Goal: Information Seeking & Learning: Learn about a topic

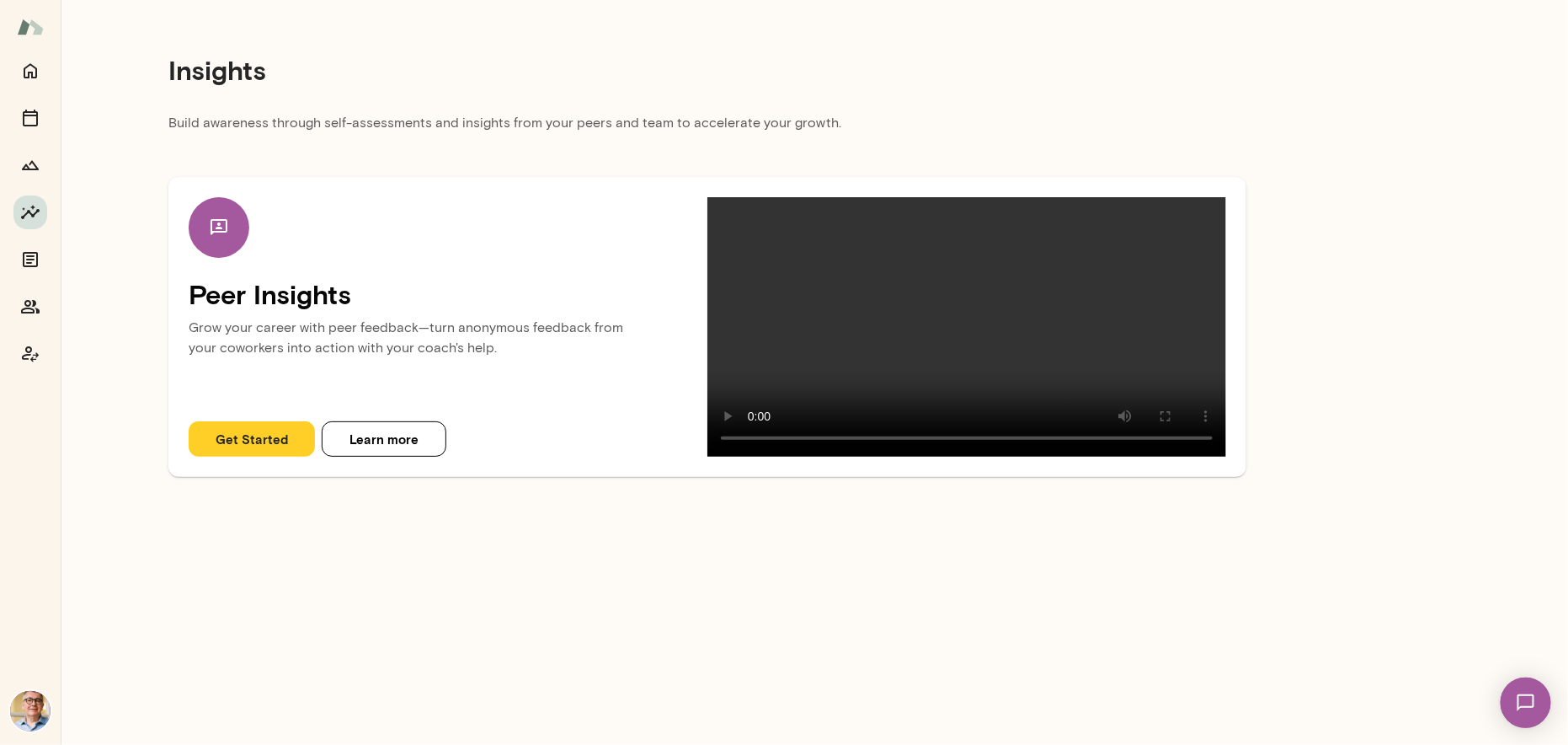
click at [252, 457] on button "Get Started" at bounding box center [252, 438] width 127 height 36
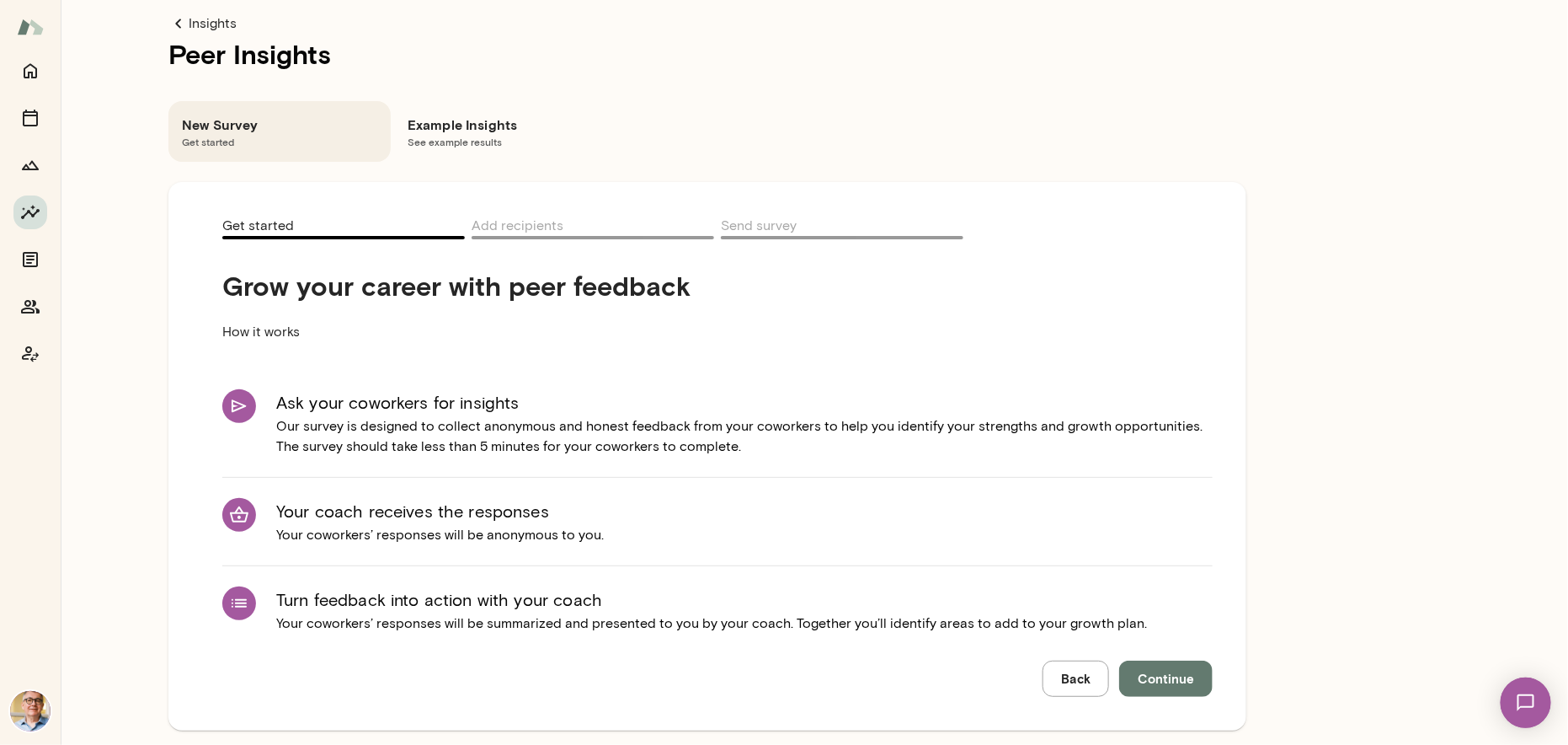
click at [1155, 674] on span "Continue" at bounding box center [1166, 678] width 56 height 22
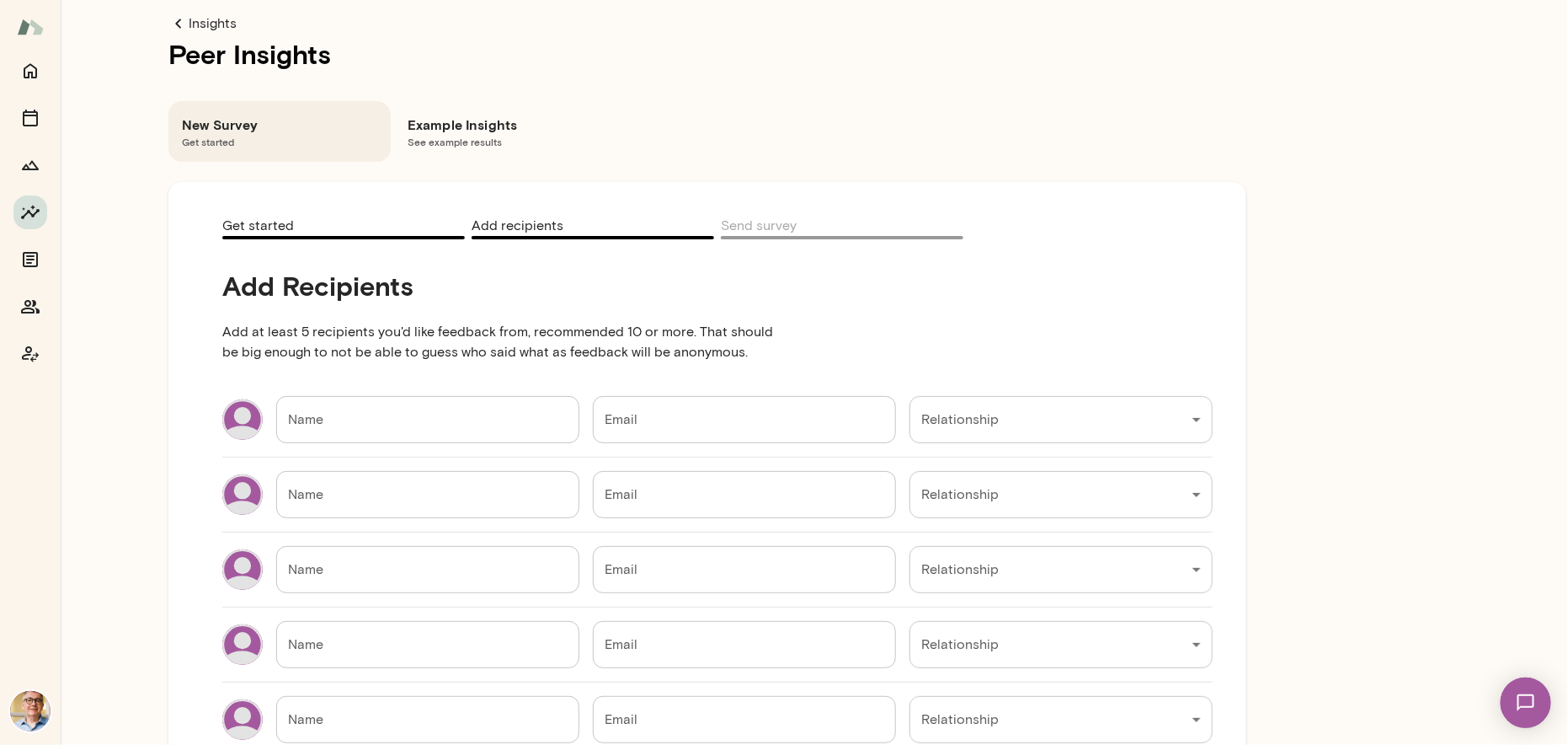
click at [963, 0] on div "Insights Peer Insights New Survey Get started Example Insights See example resu…" at bounding box center [784, 0] width 1568 height 0
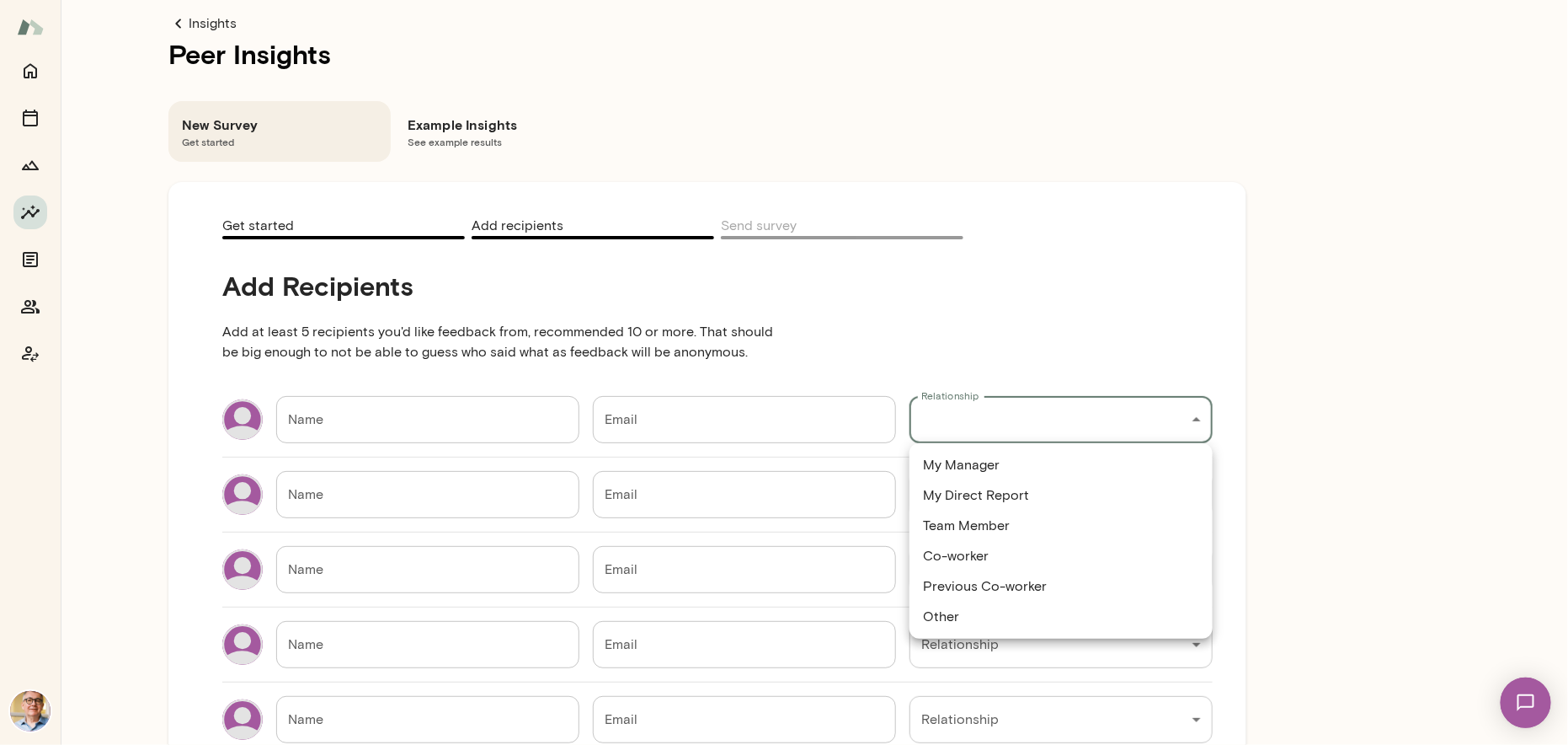
click at [1078, 284] on div at bounding box center [784, 372] width 1568 height 745
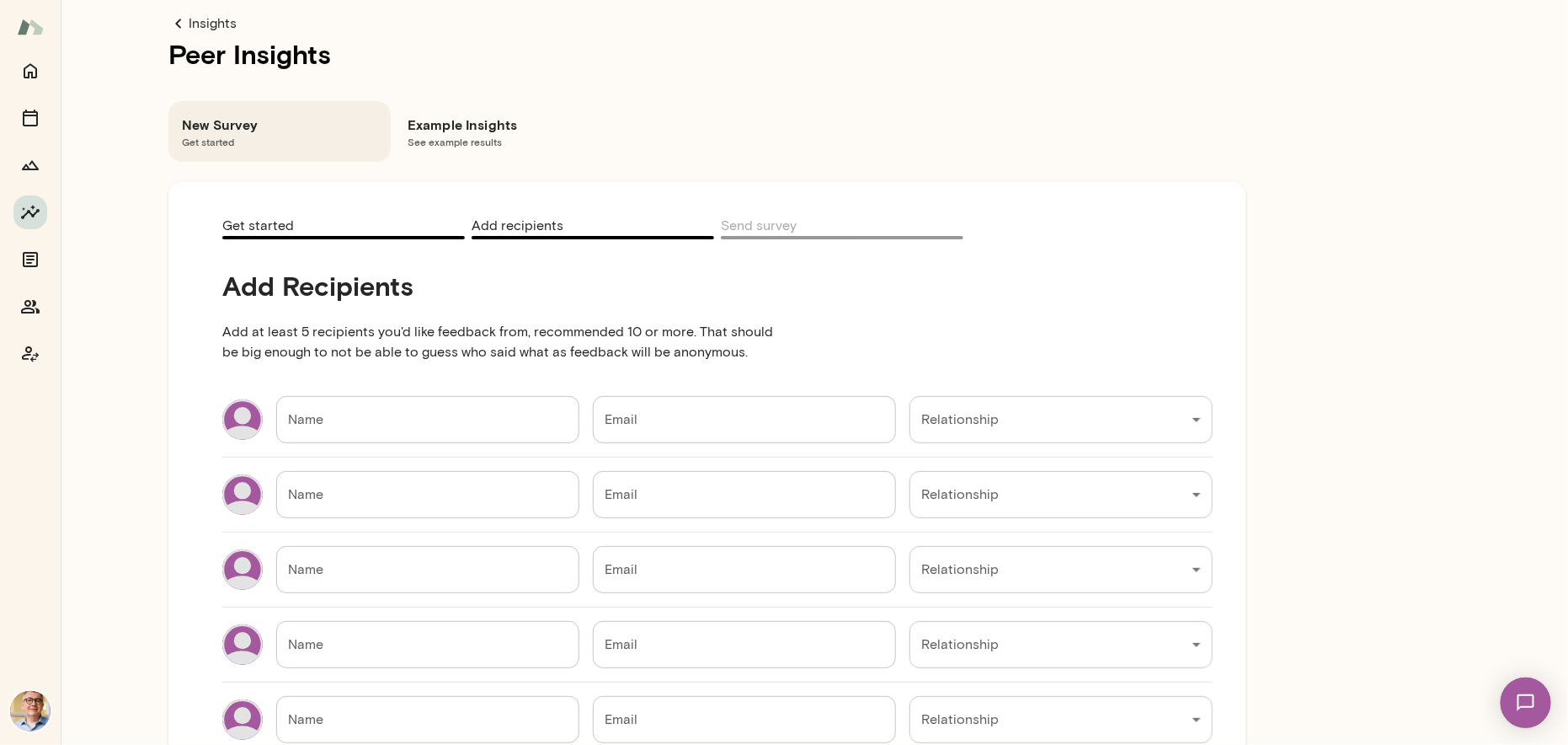
click at [447, 128] on h6 "Example Insights" at bounding box center [505, 125] width 196 height 20
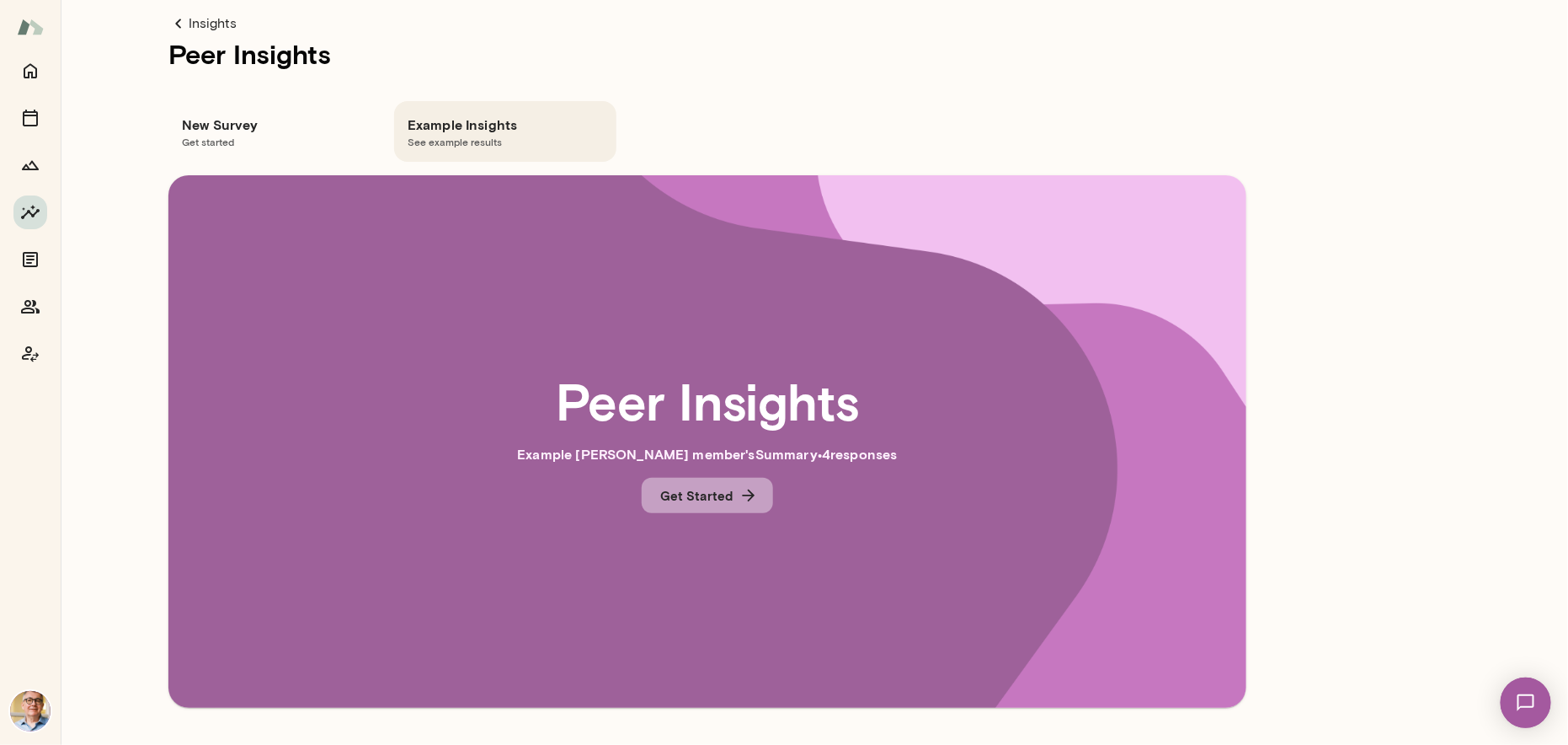
click at [684, 489] on button "Get Started" at bounding box center [707, 495] width 131 height 36
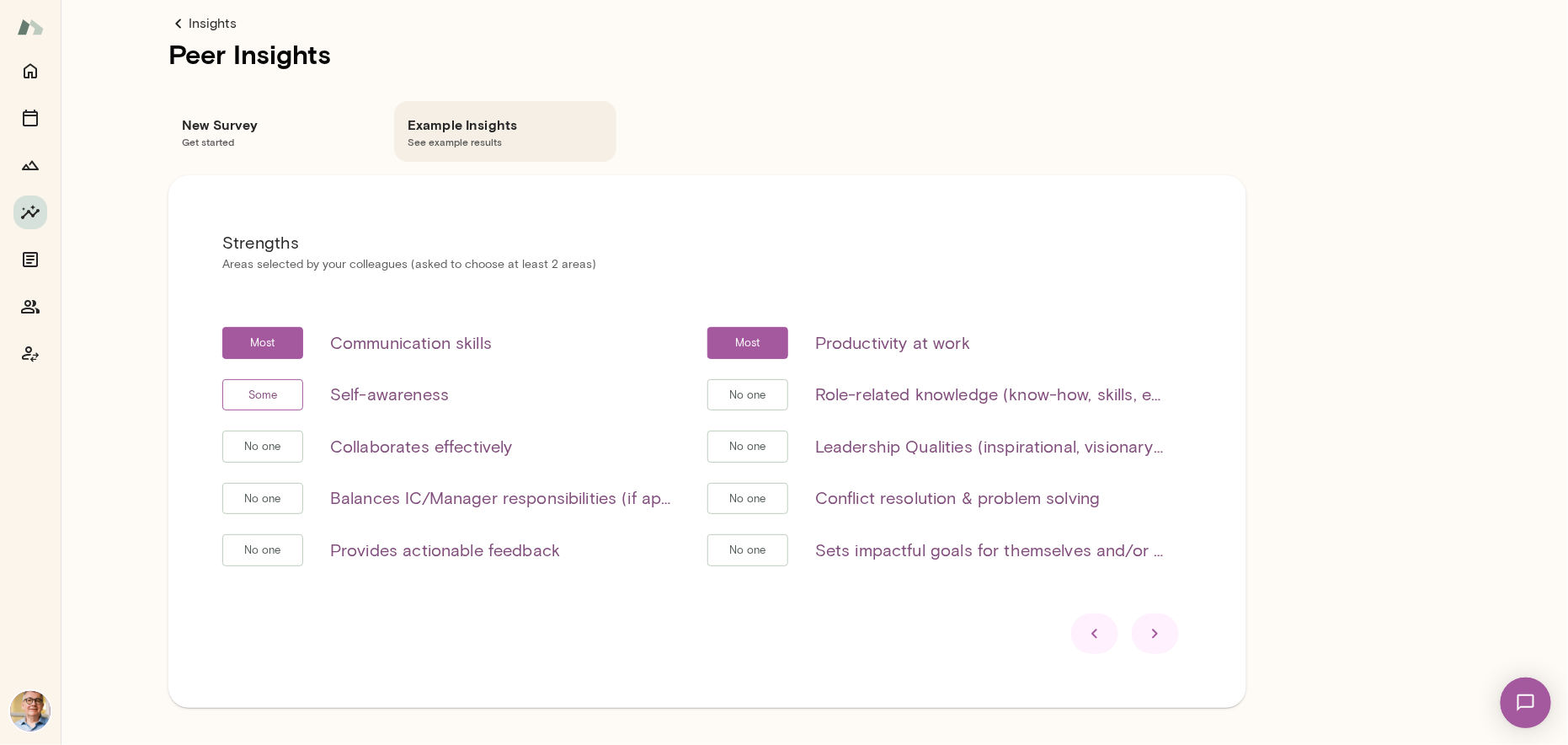
click at [1155, 634] on icon at bounding box center [1155, 633] width 6 height 9
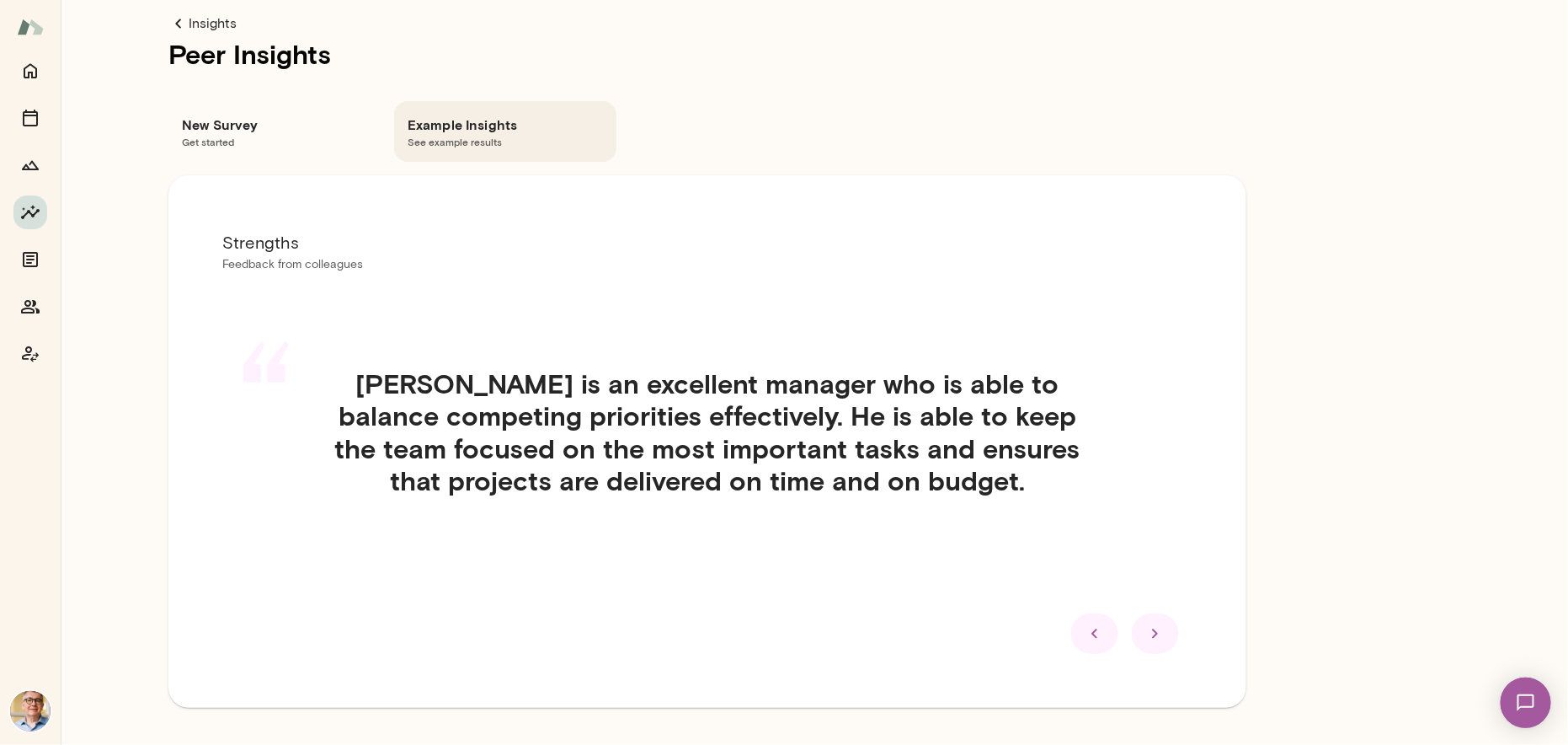
click at [1155, 634] on icon at bounding box center [1155, 633] width 6 height 9
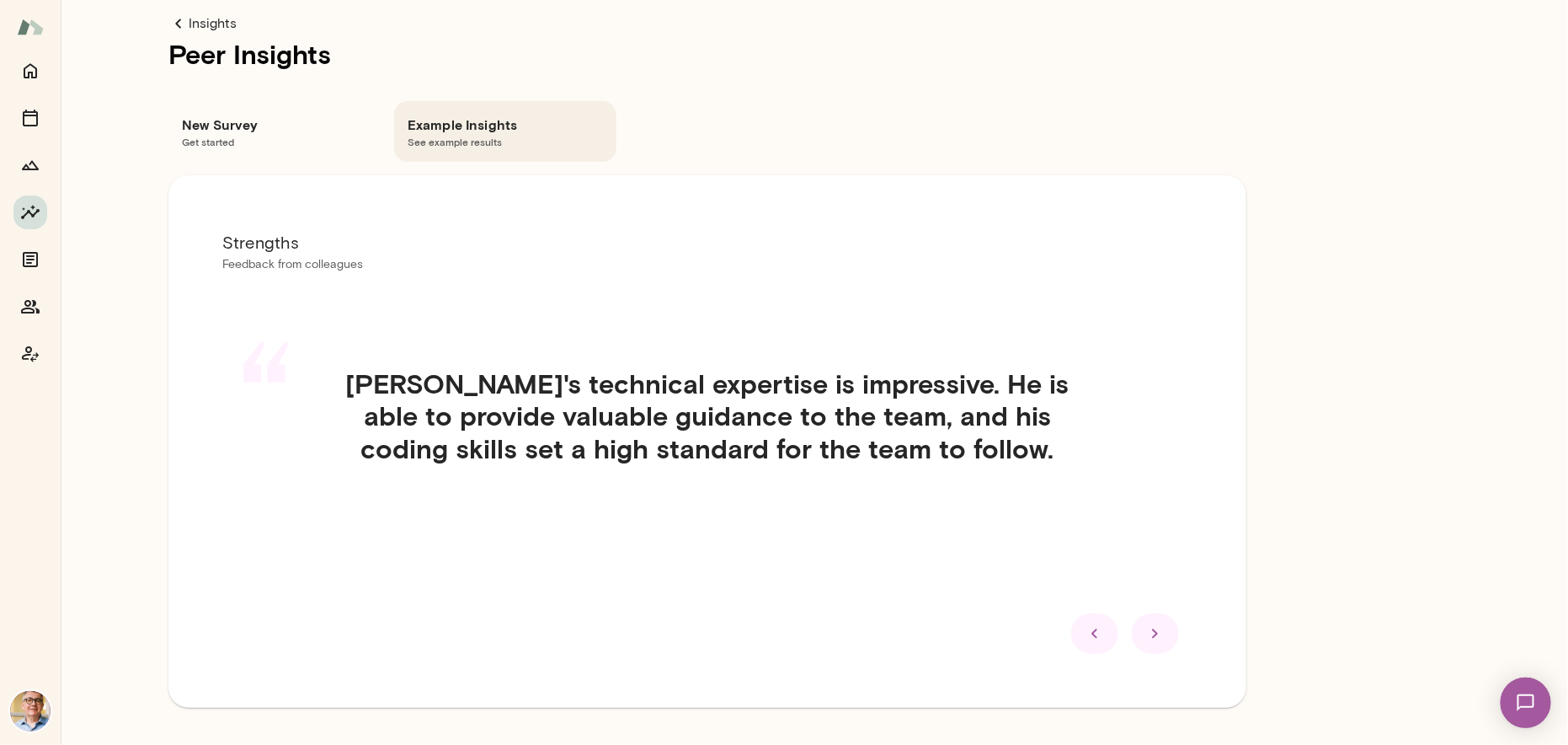
click at [1155, 634] on icon at bounding box center [1155, 633] width 6 height 9
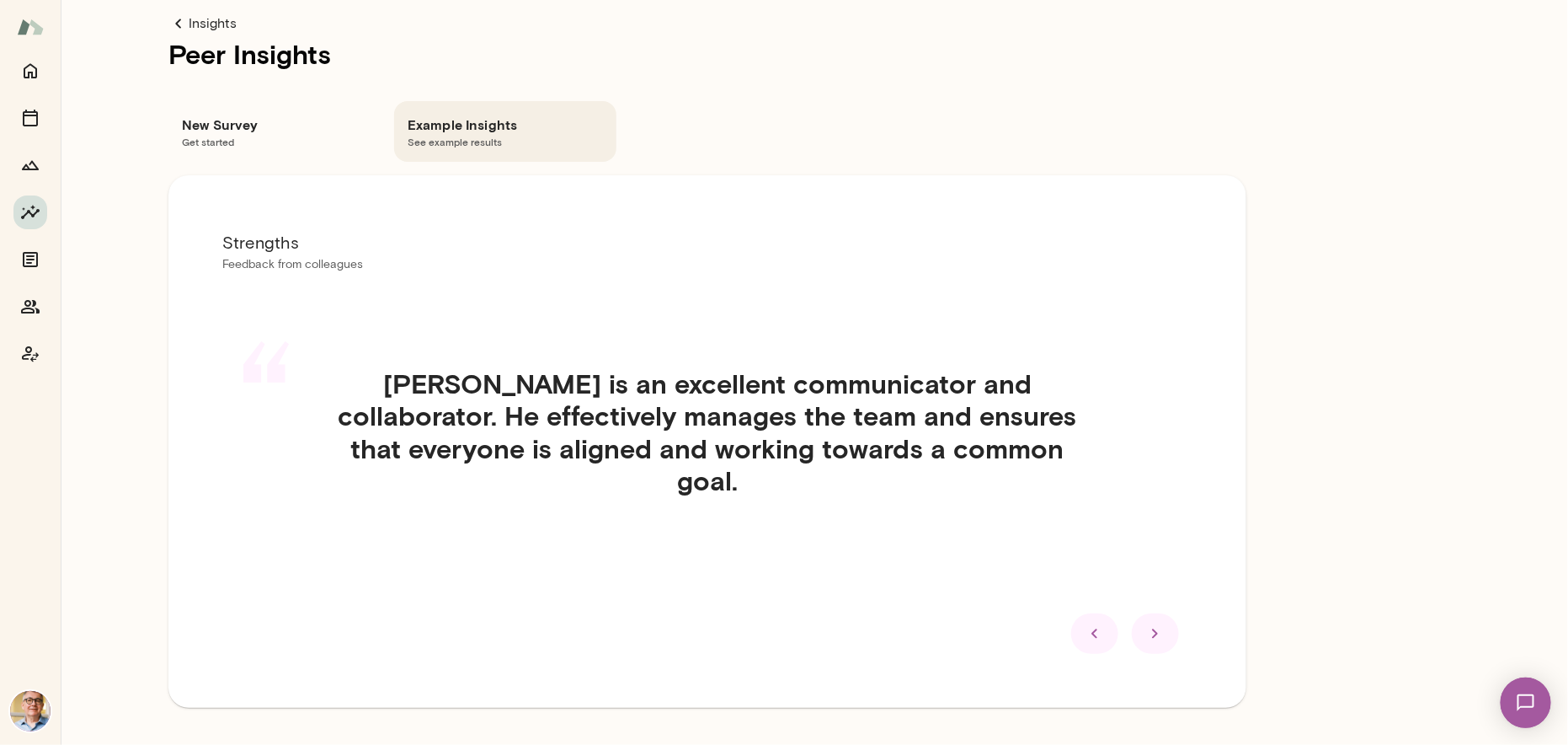
click at [1155, 634] on icon at bounding box center [1155, 633] width 6 height 9
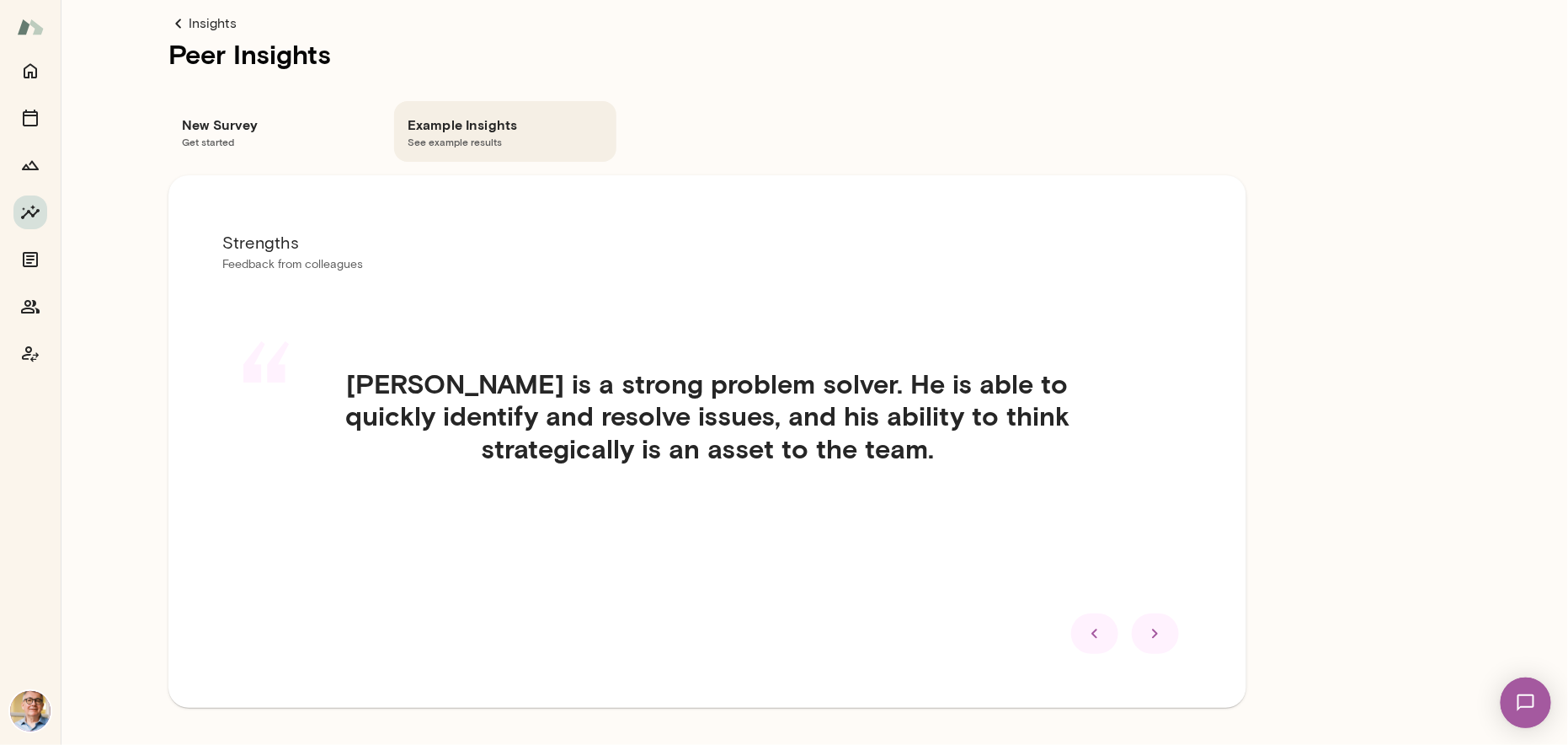
click at [1155, 634] on icon at bounding box center [1155, 633] width 6 height 9
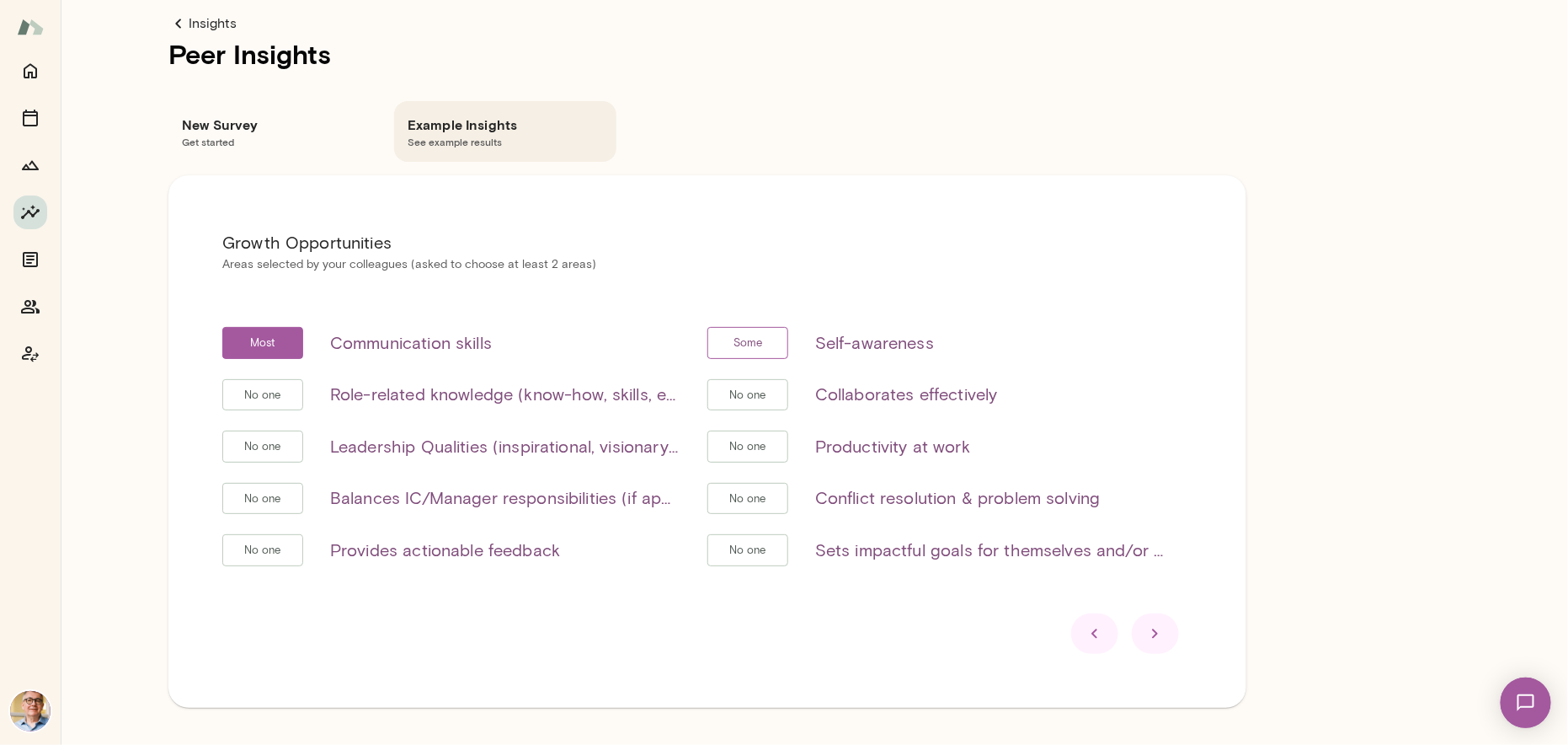
click at [1155, 634] on icon at bounding box center [1155, 633] width 6 height 9
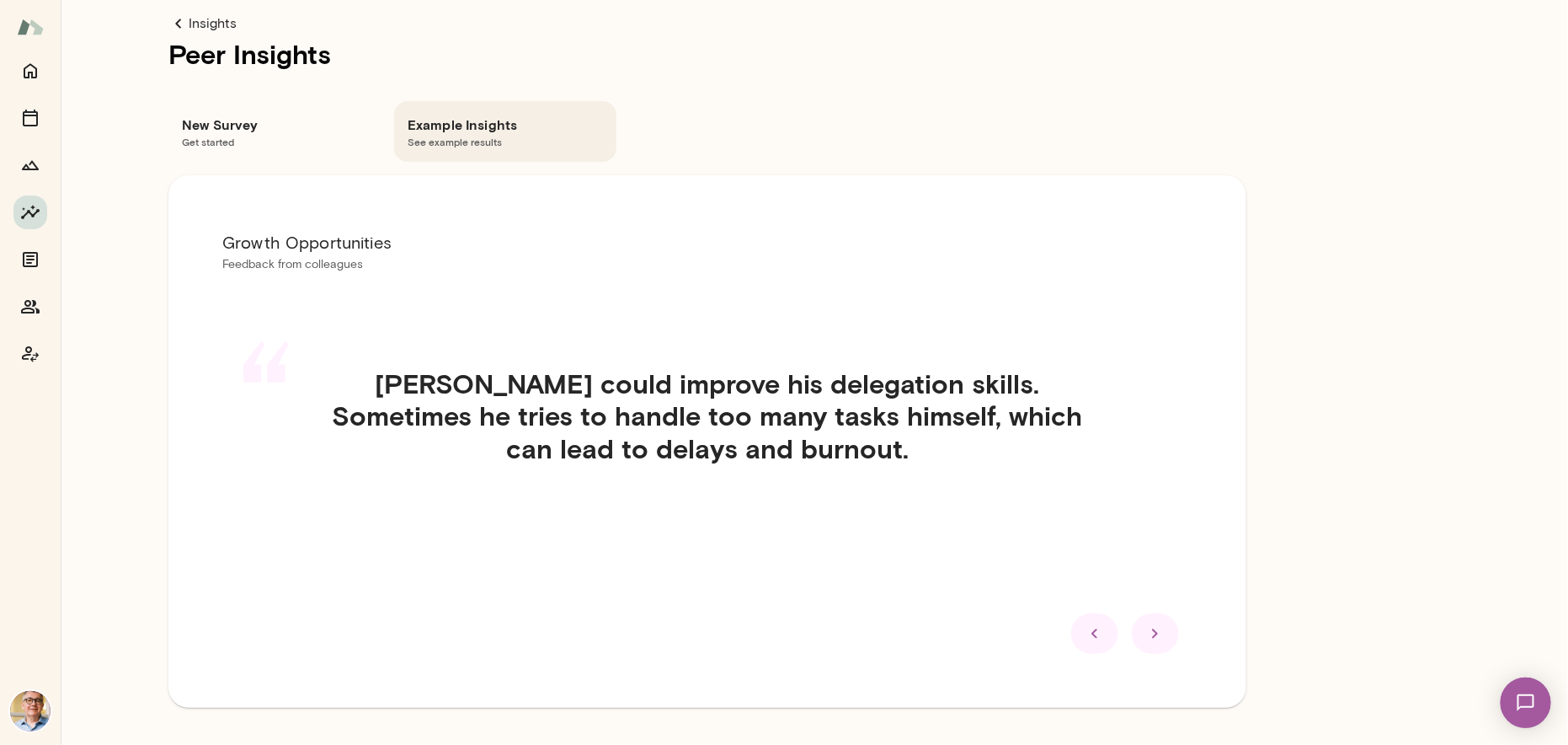
click at [1155, 634] on icon at bounding box center [1155, 633] width 6 height 9
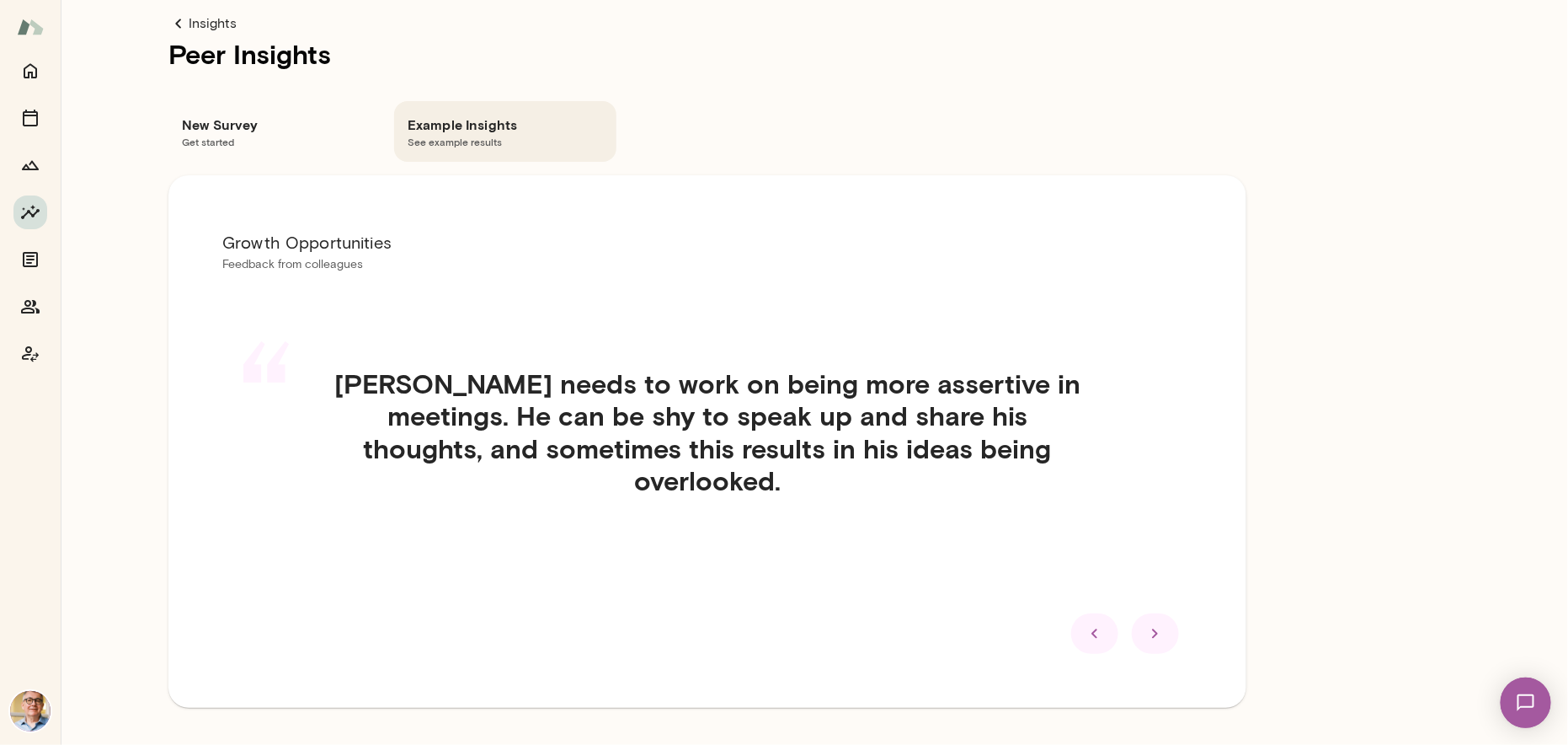
click at [1155, 634] on icon at bounding box center [1155, 633] width 6 height 9
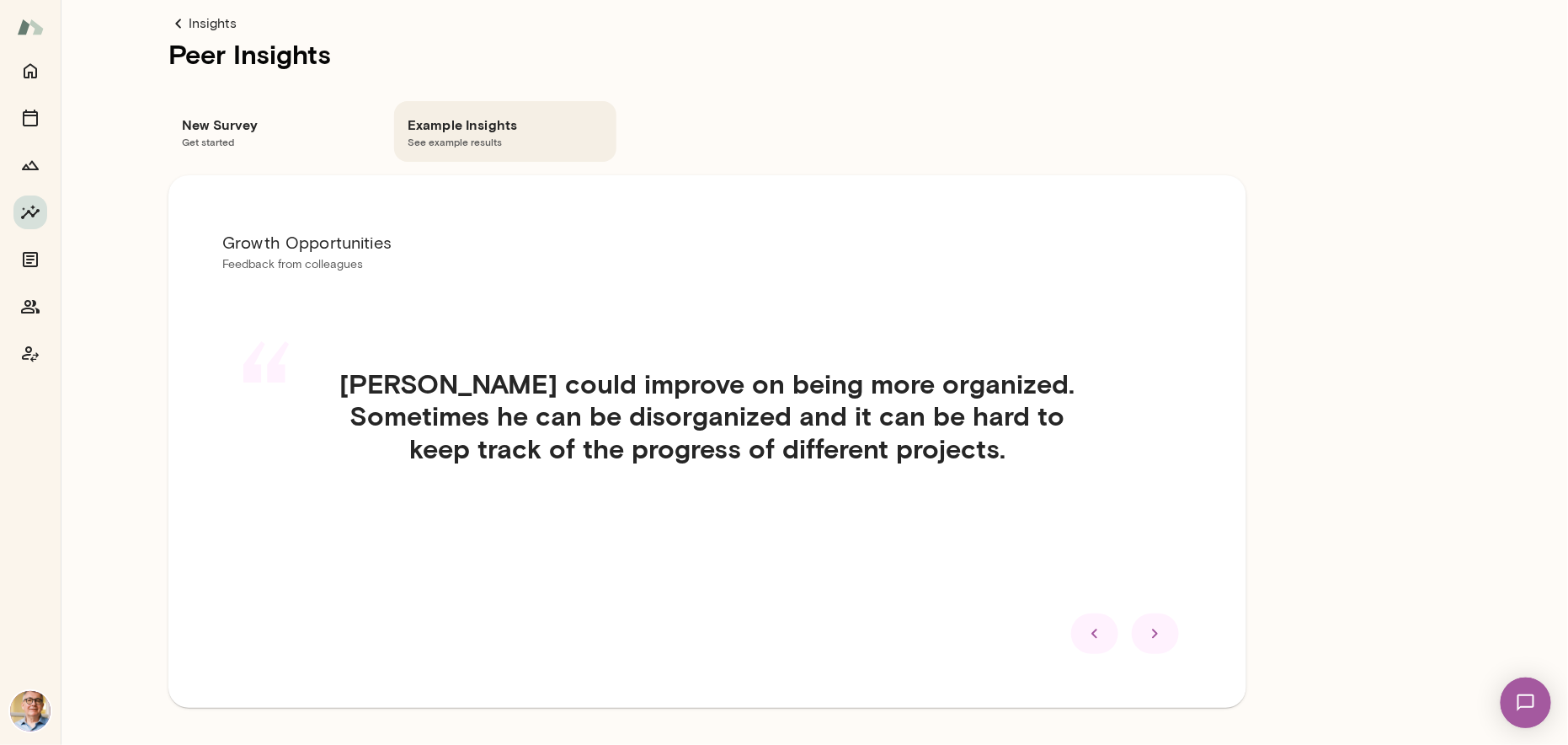
click at [1155, 634] on icon at bounding box center [1155, 633] width 6 height 9
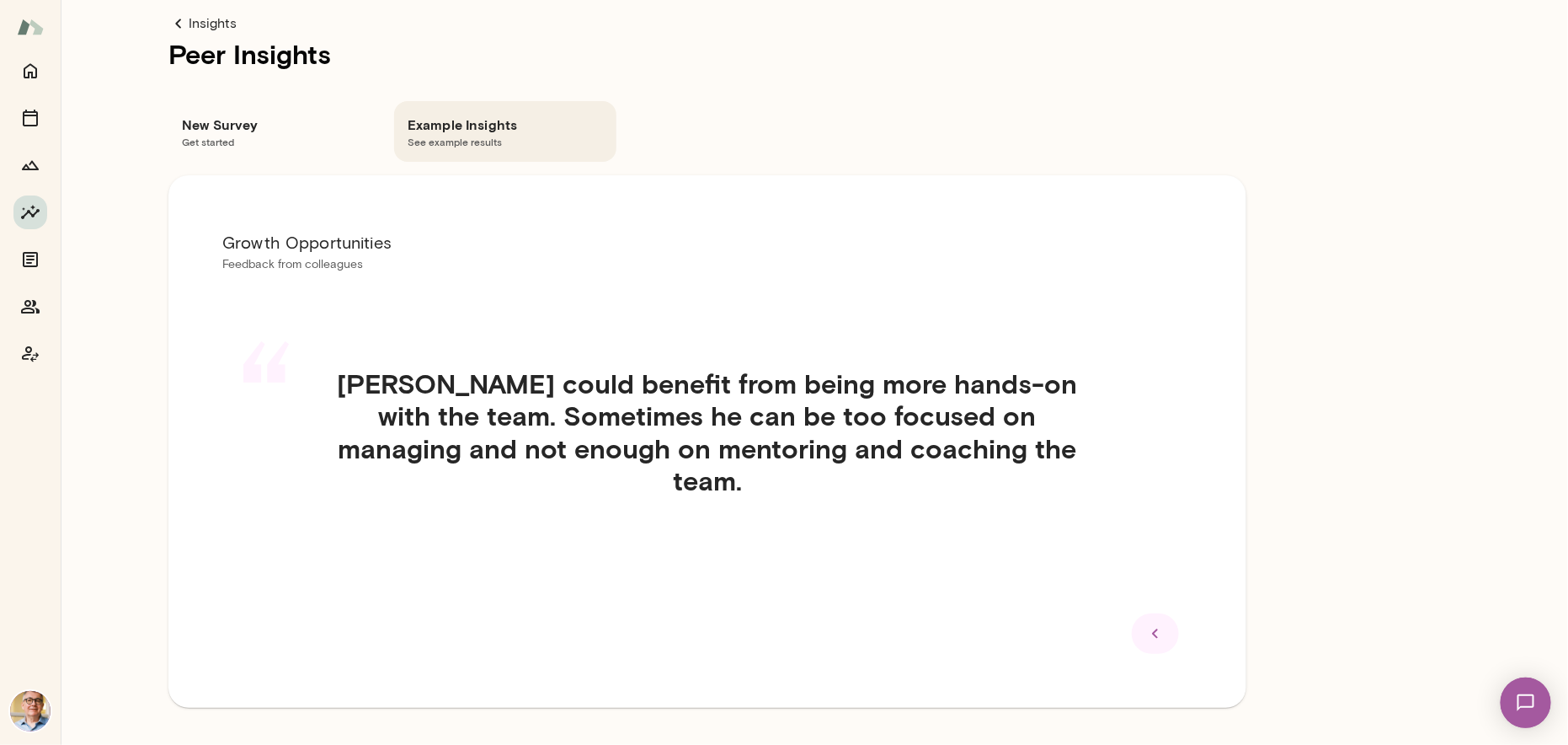
click at [1155, 634] on icon at bounding box center [1155, 633] width 6 height 9
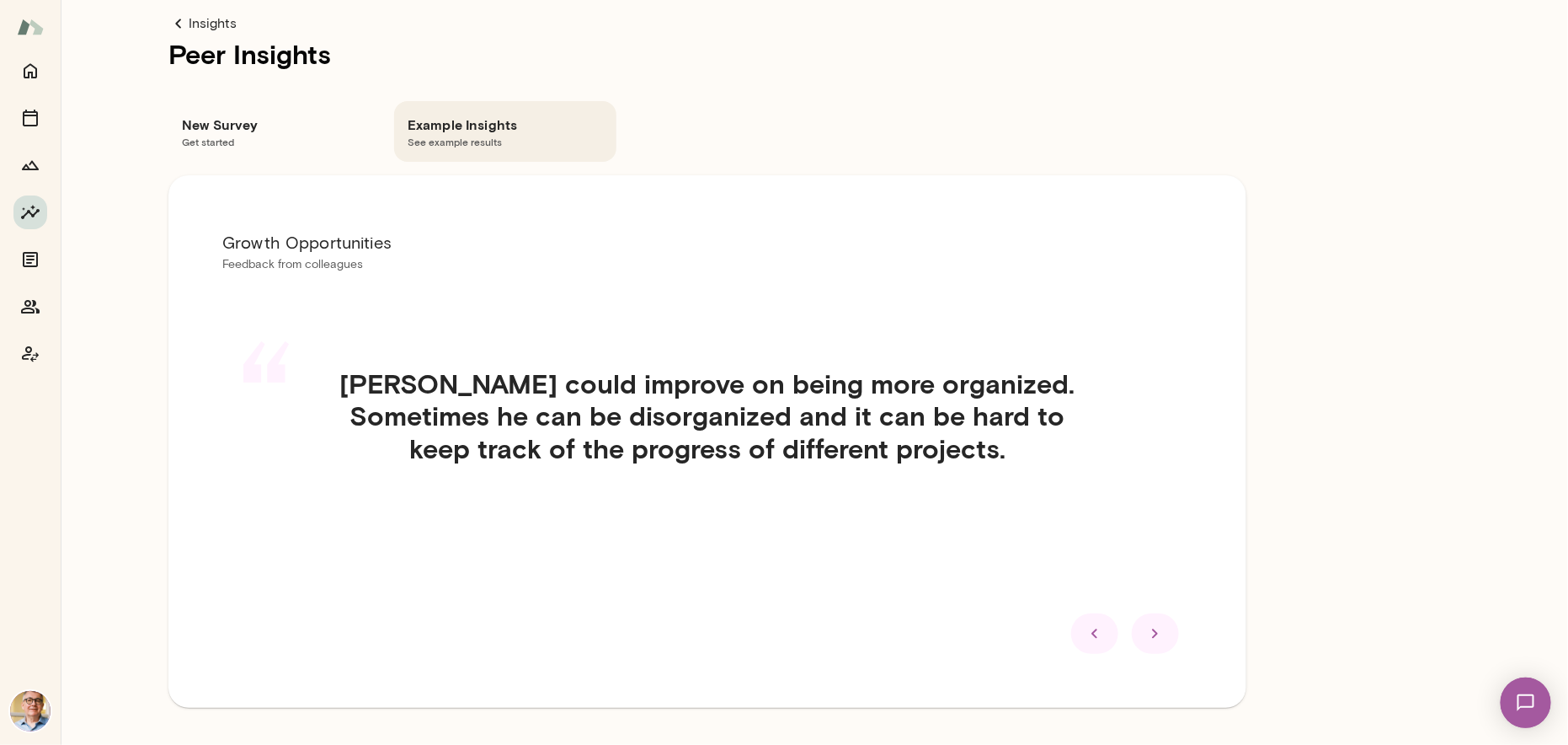
click at [1155, 634] on icon at bounding box center [1155, 633] width 6 height 9
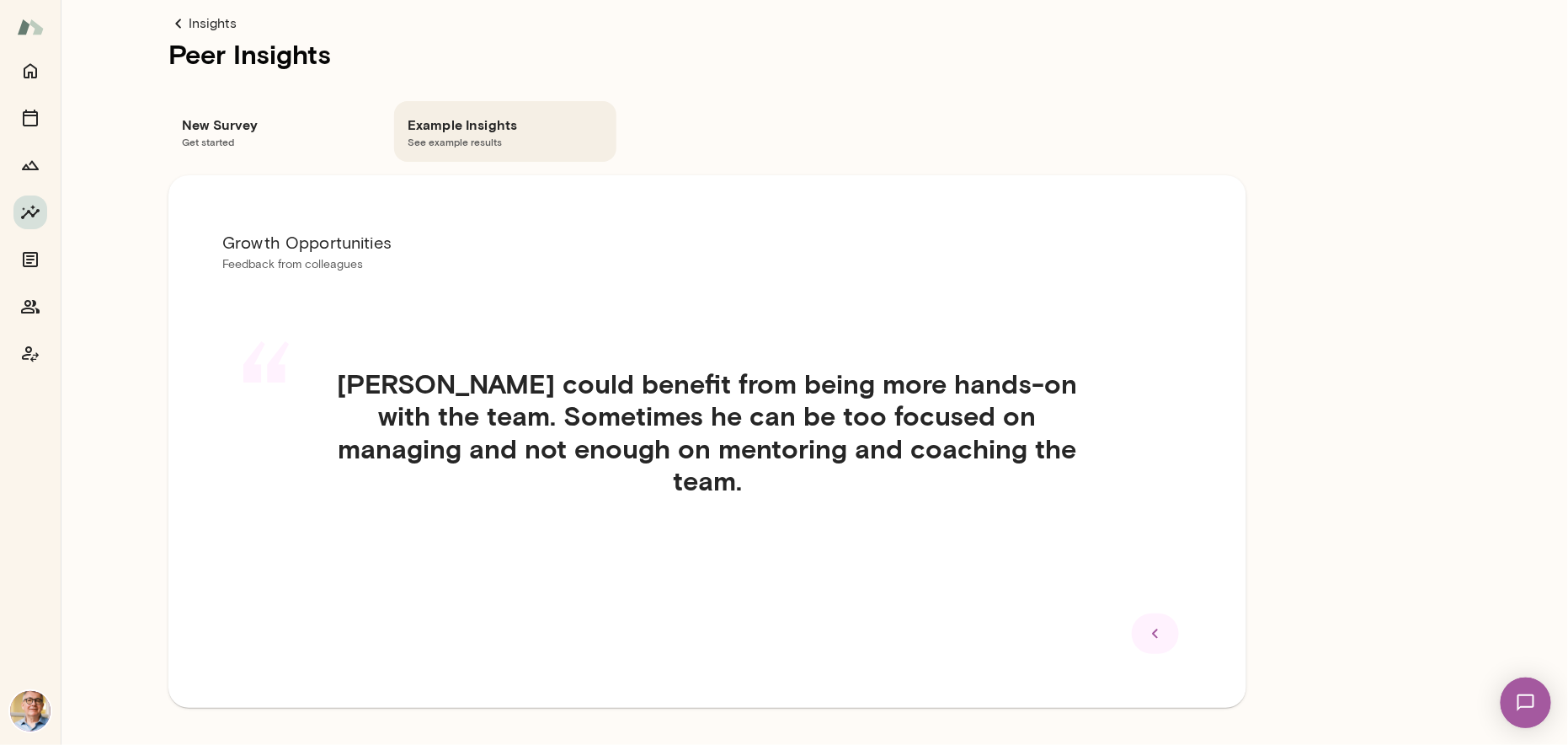
click at [1155, 634] on icon at bounding box center [1155, 633] width 6 height 9
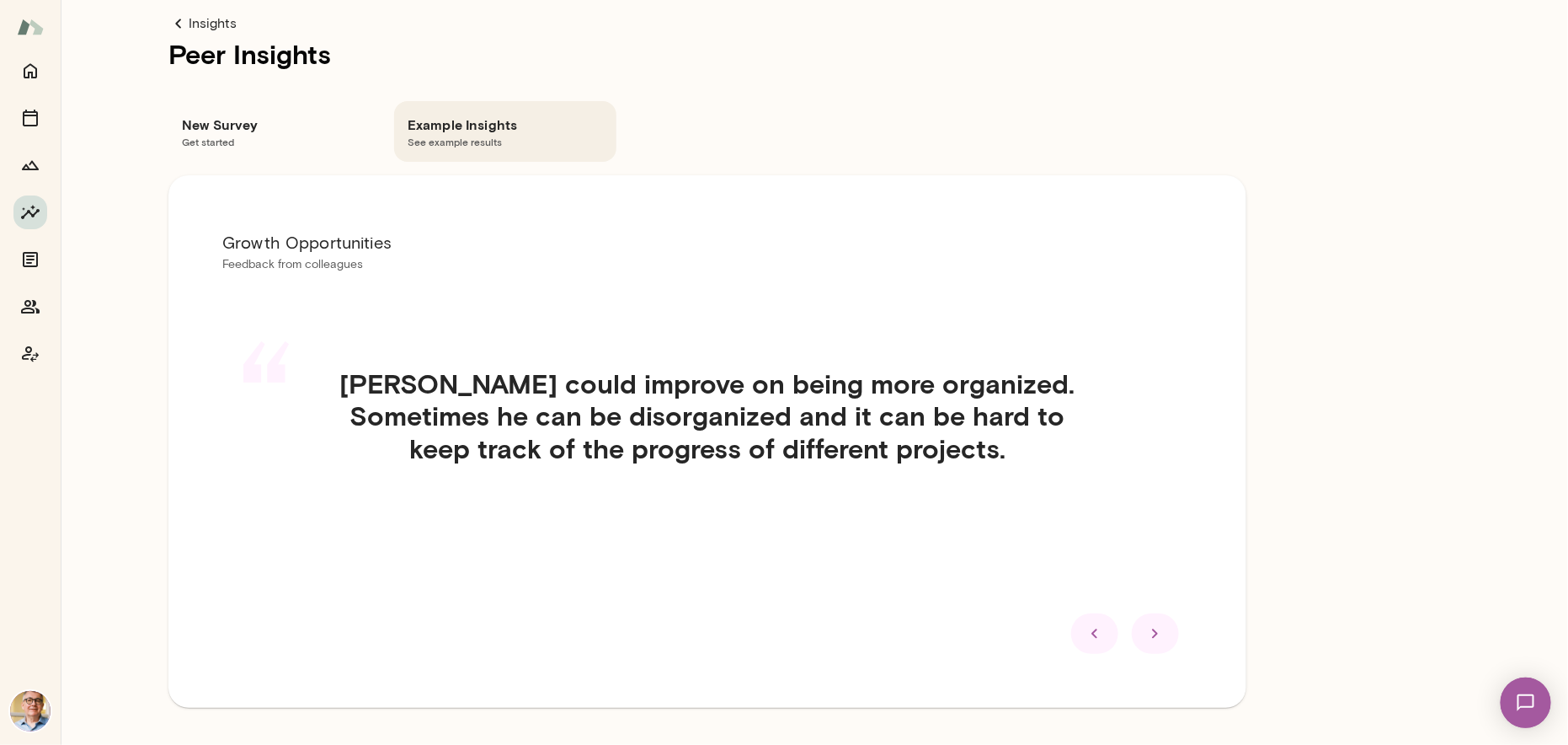
click at [1155, 634] on icon at bounding box center [1155, 633] width 6 height 9
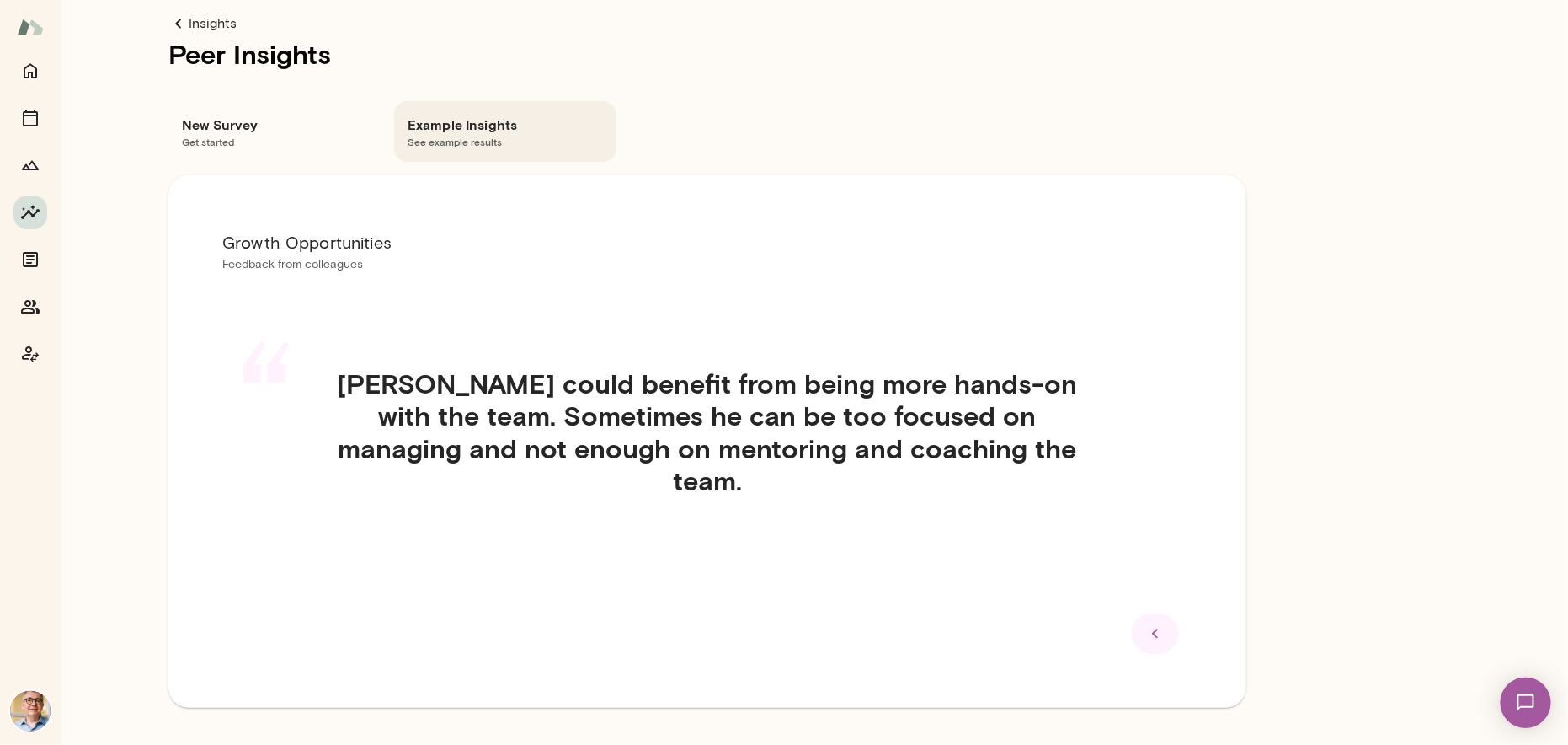
click at [1155, 634] on icon at bounding box center [1155, 633] width 6 height 9
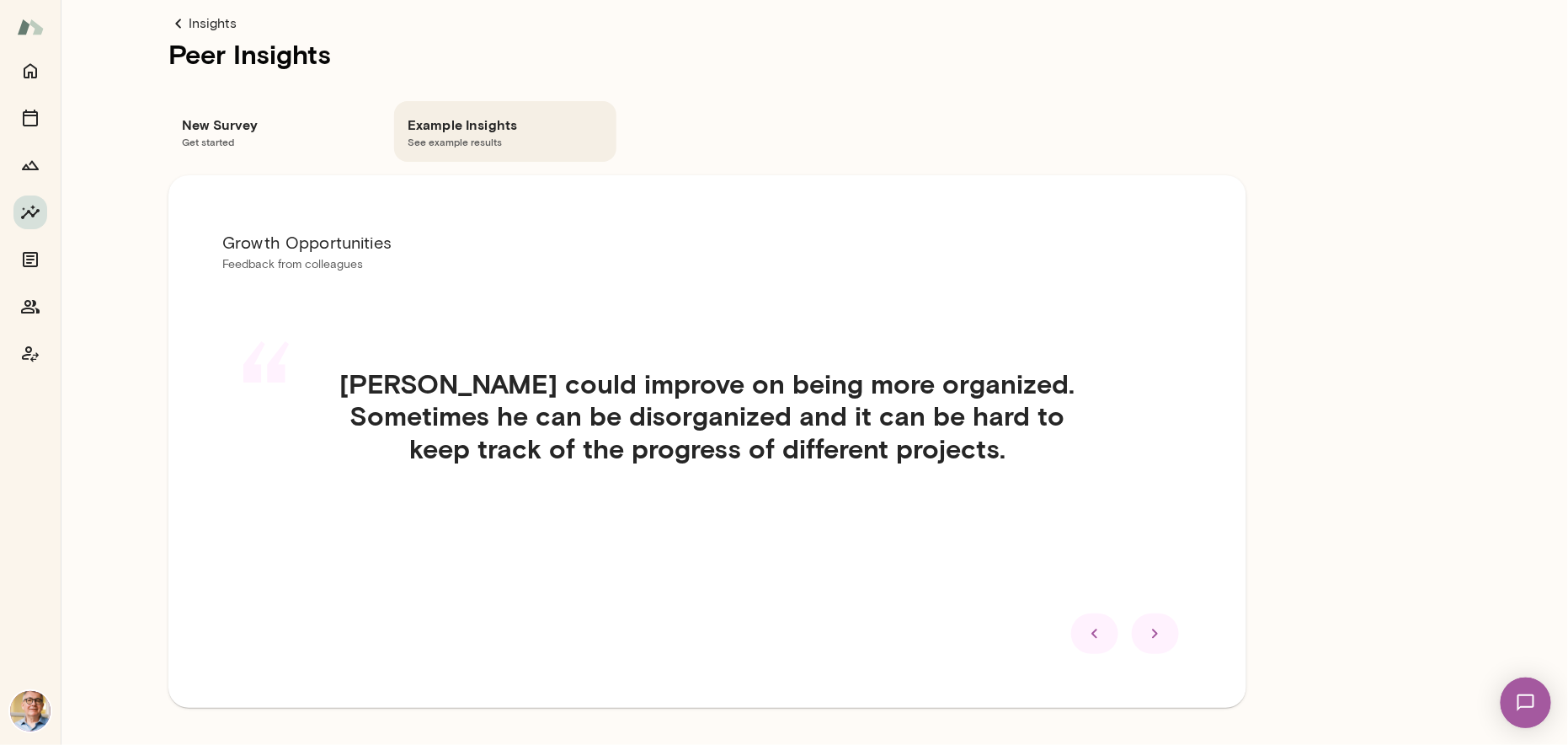
click at [1155, 634] on icon at bounding box center [1155, 633] width 6 height 9
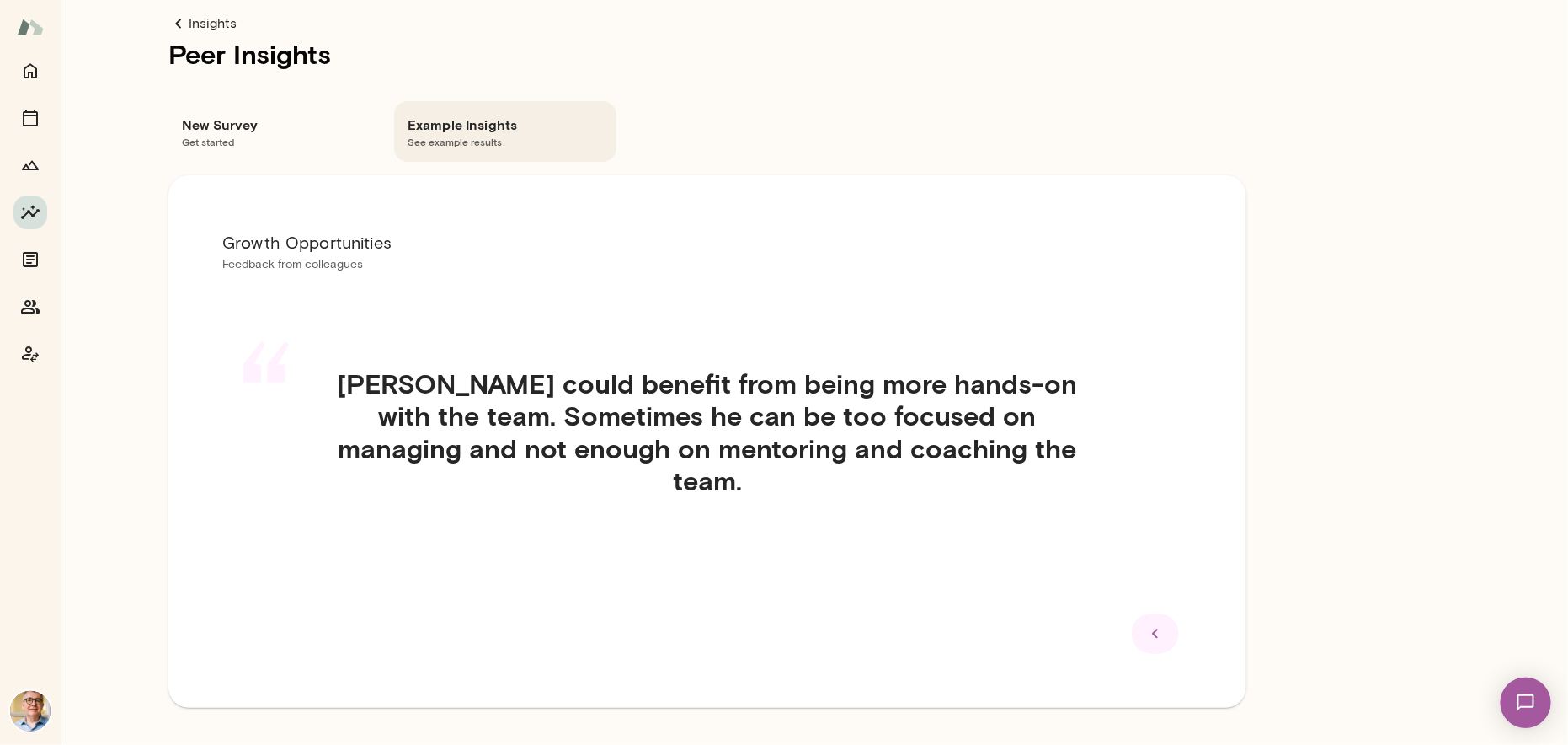
click at [199, 118] on h6 "New Survey" at bounding box center [279, 125] width 196 height 20
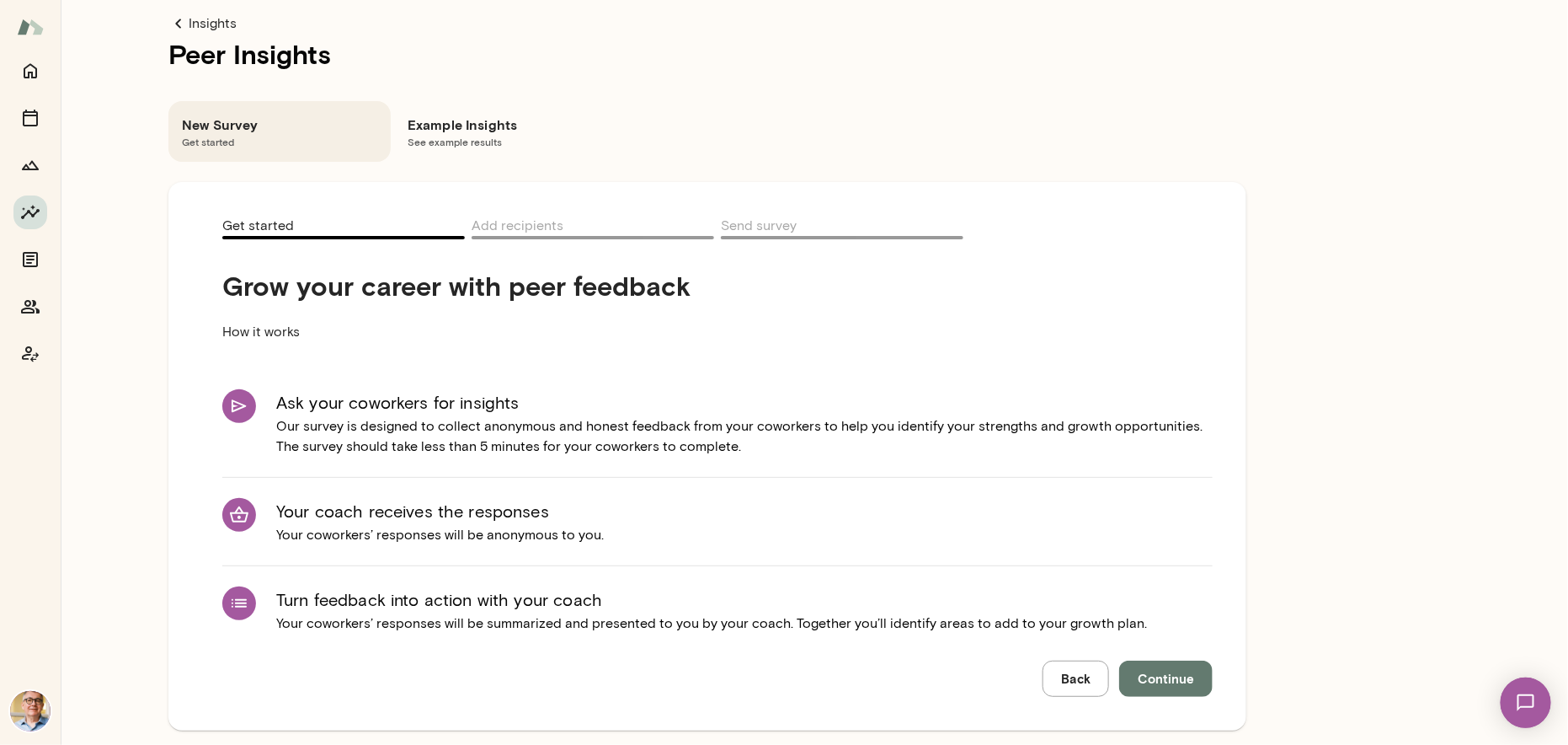
click at [1066, 672] on button "Back" at bounding box center [1076, 678] width 66 height 36
click at [1070, 674] on button "Back" at bounding box center [1076, 678] width 66 height 36
click at [28, 257] on icon "Documents" at bounding box center [30, 259] width 20 height 20
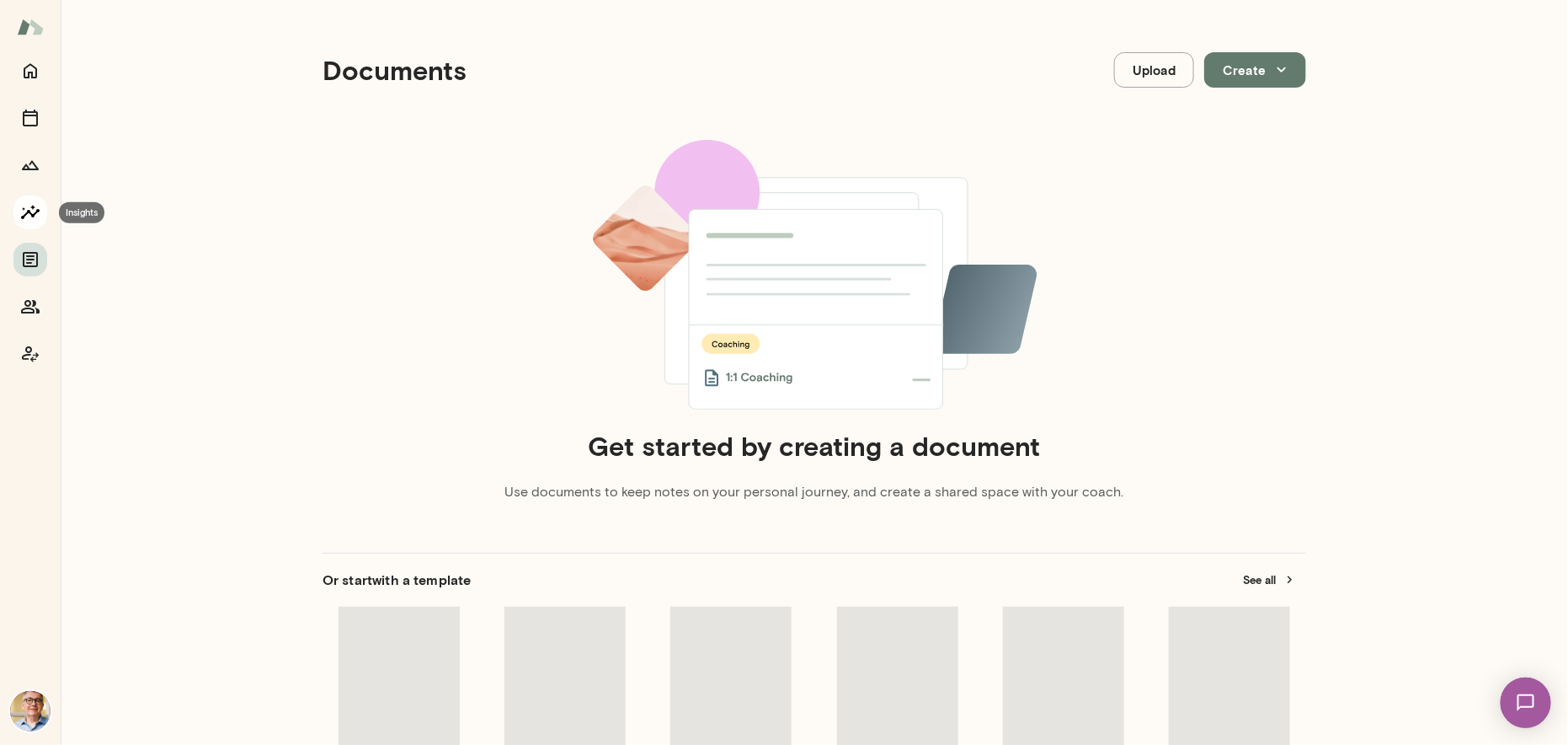
click at [25, 209] on icon "Insights" at bounding box center [30, 212] width 20 height 20
